Goal: Task Accomplishment & Management: Manage account settings

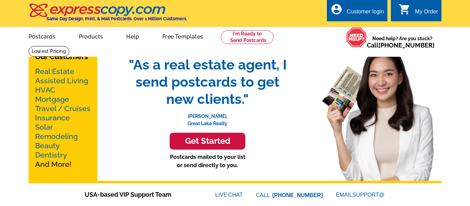
click at [372, 15] on div "Customer login" at bounding box center [365, 14] width 37 height 10
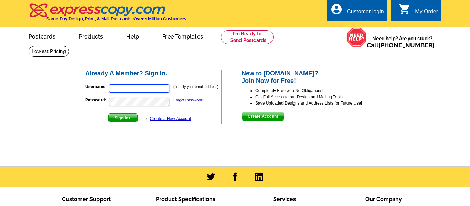
type input "[EMAIL_ADDRESS][DOMAIN_NAME]"
click at [126, 118] on span "Sign In" at bounding box center [123, 118] width 29 height 8
